Goal: Find specific page/section: Find specific page/section

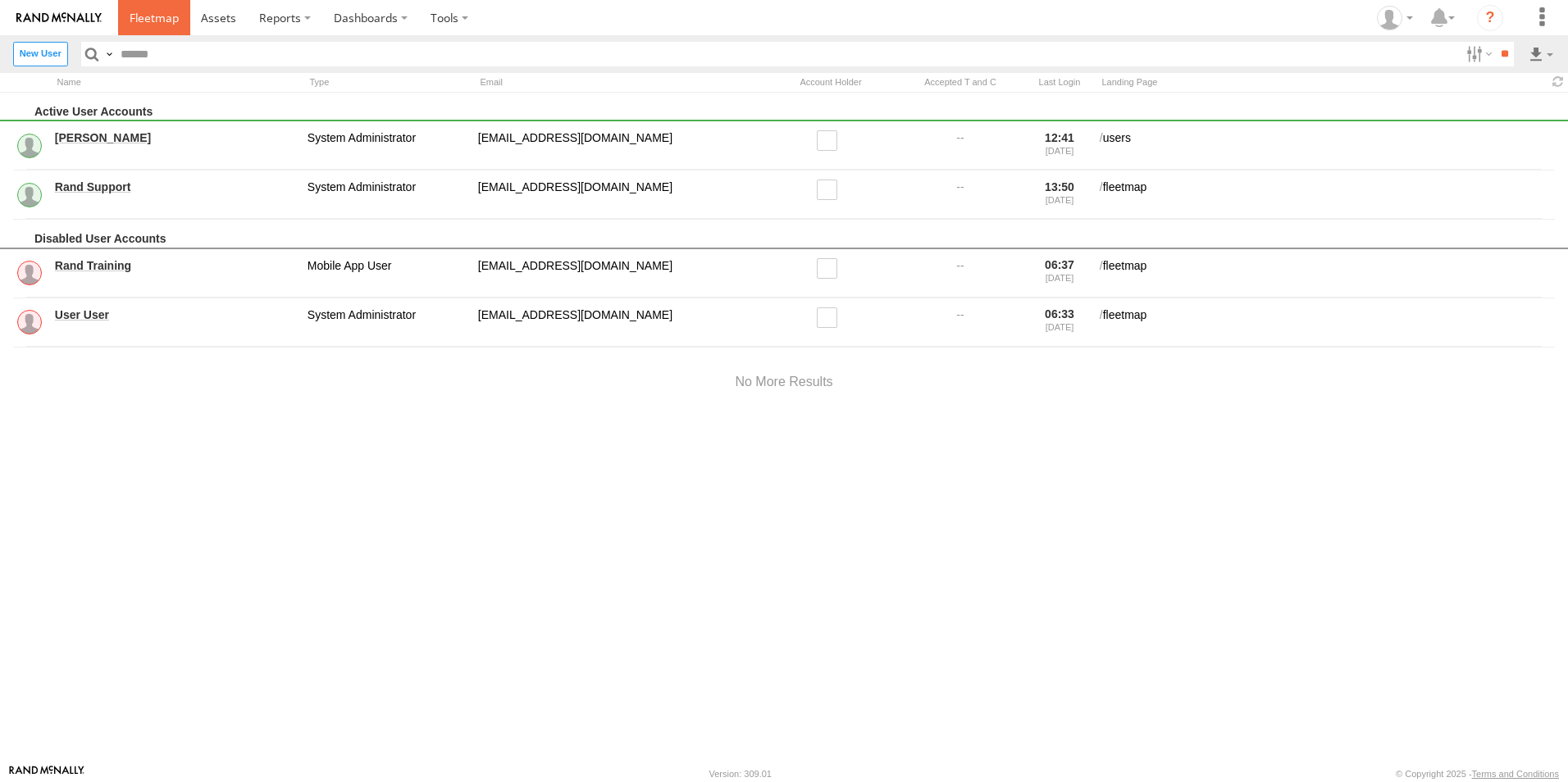
click at [126, 6] on link at bounding box center [154, 18] width 72 height 35
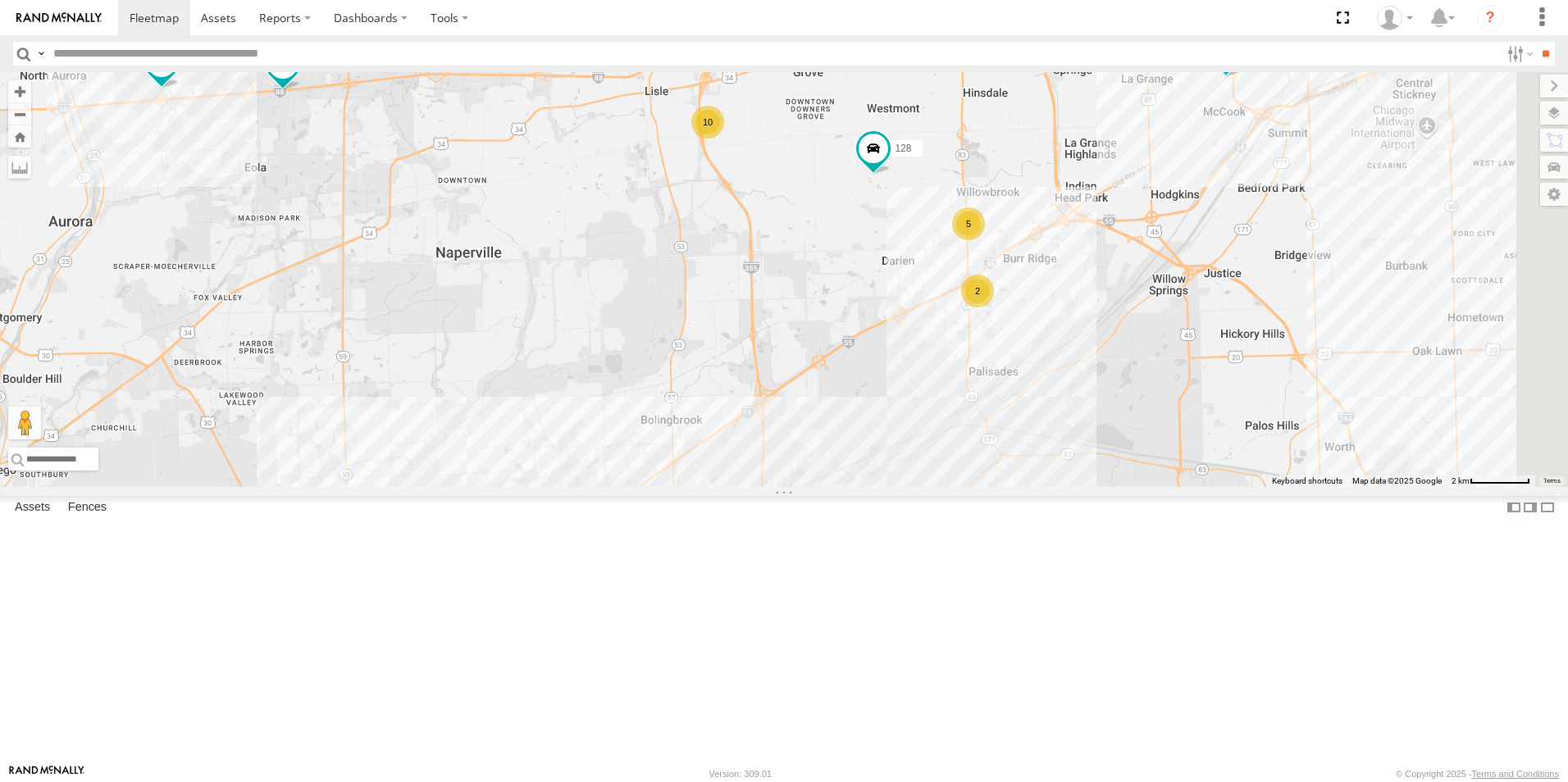
drag, startPoint x: 1173, startPoint y: 587, endPoint x: 821, endPoint y: 374, distance: 411.4
click at [821, 374] on div "111 127 127 118 6078 4451 128 5 2 10" at bounding box center [784, 279] width 1568 height 414
click at [429, 538] on div "2" at bounding box center [413, 521] width 33 height 33
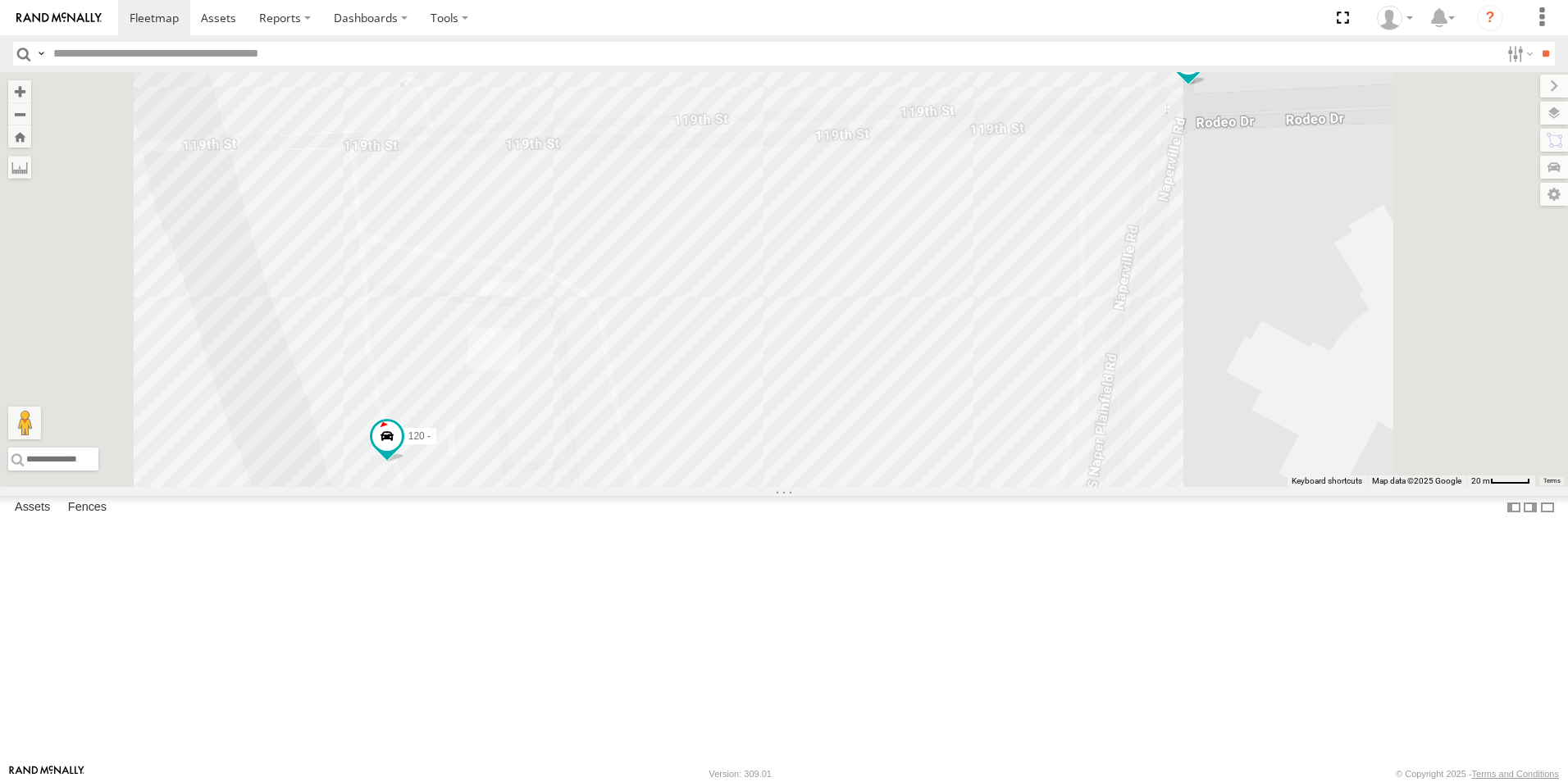
click at [70, 28] on link at bounding box center [59, 18] width 118 height 35
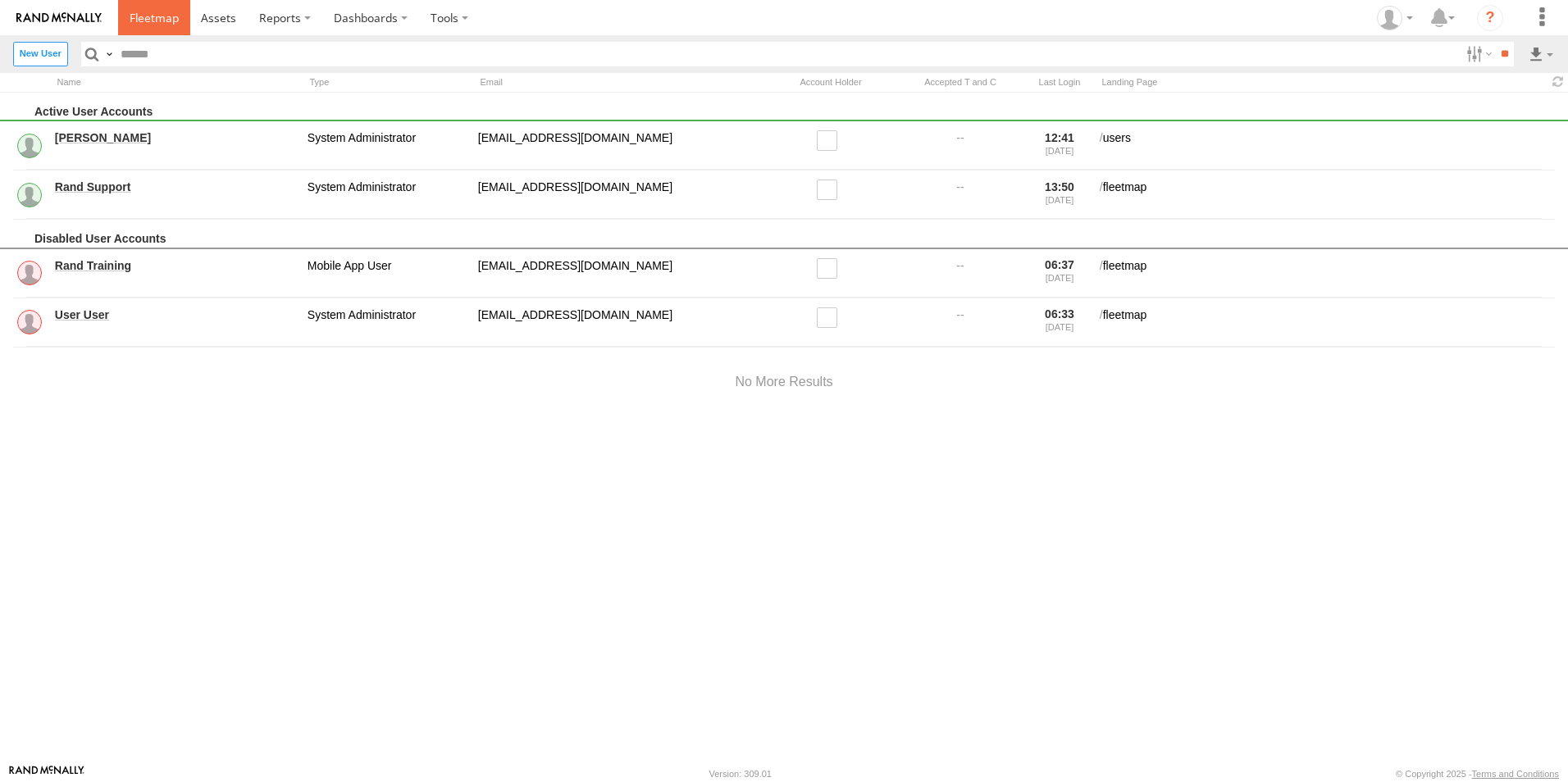
click at [152, 14] on span at bounding box center [154, 18] width 49 height 16
